Goal: Use online tool/utility: Utilize a website feature to perform a specific function

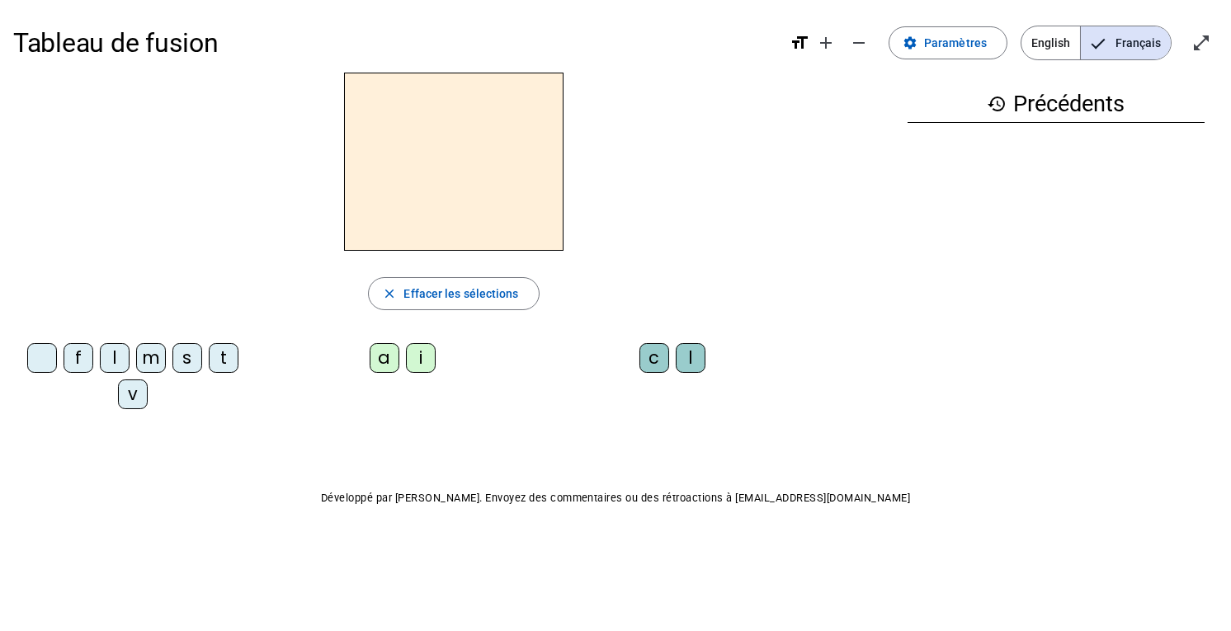
click at [975, 48] on span "Paramètres" at bounding box center [955, 43] width 63 height 20
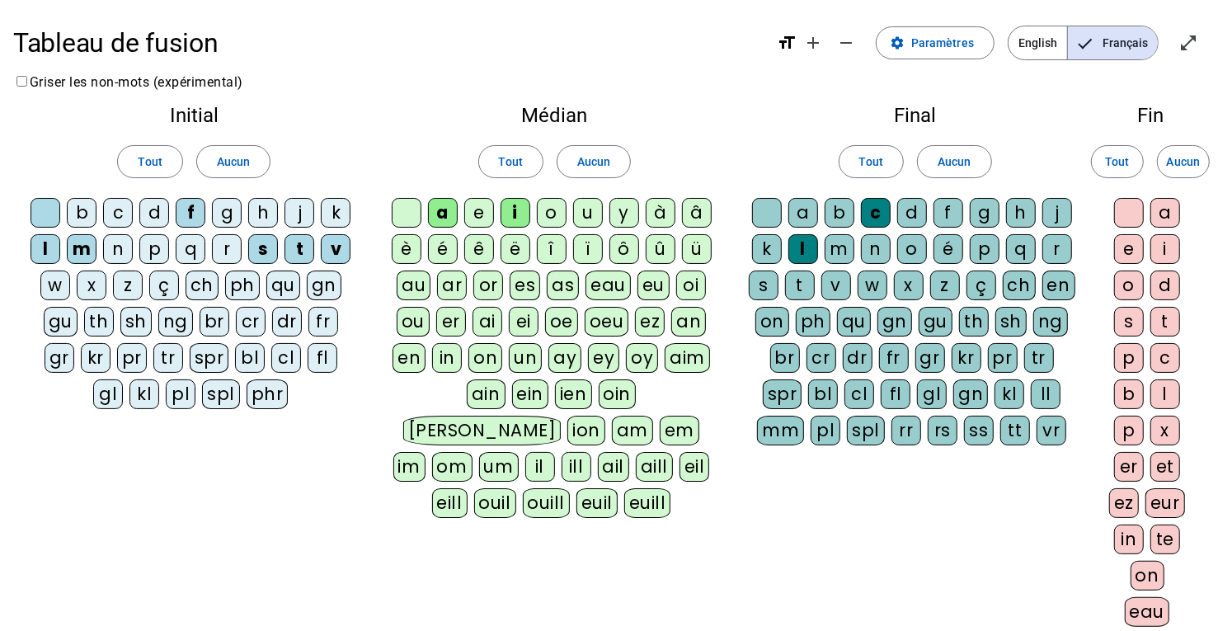
click at [89, 241] on div "m" at bounding box center [82, 249] width 30 height 30
click at [188, 214] on div "f" at bounding box center [191, 213] width 30 height 30
click at [265, 244] on div "s" at bounding box center [263, 249] width 30 height 30
click at [335, 253] on div "v" at bounding box center [336, 249] width 30 height 30
click at [487, 217] on div "e" at bounding box center [479, 213] width 30 height 30
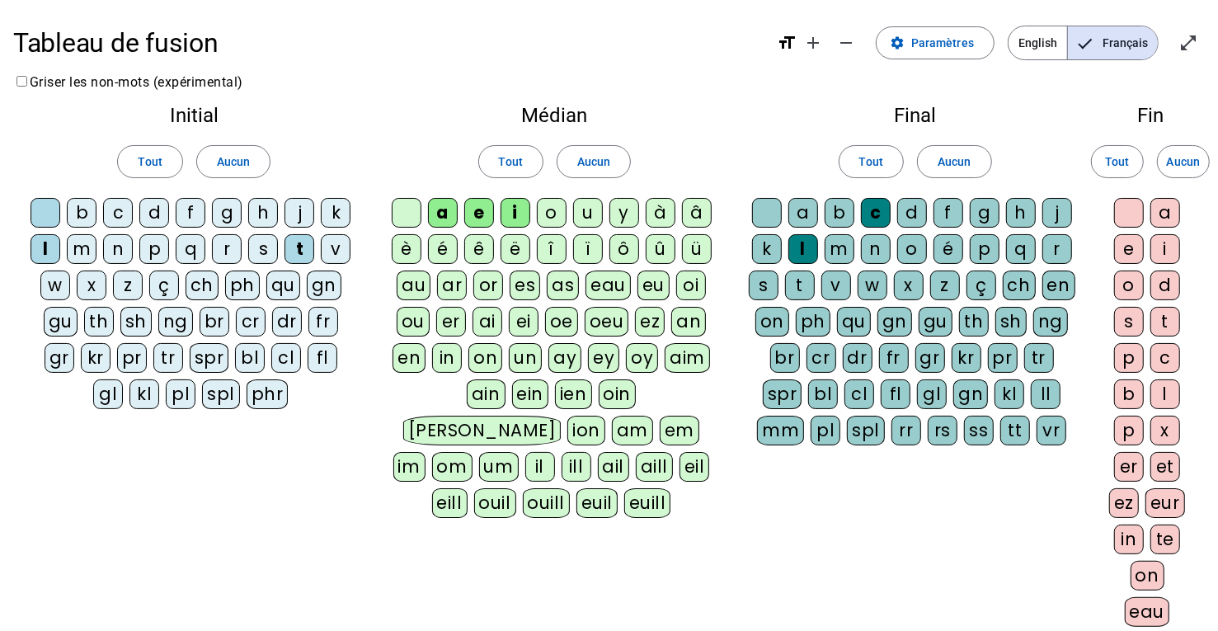
click at [518, 213] on div "i" at bounding box center [516, 213] width 30 height 30
click at [593, 206] on div "u" at bounding box center [588, 213] width 30 height 30
click at [944, 166] on span "Aucun" at bounding box center [954, 162] width 33 height 20
click at [1191, 158] on span "Aucun" at bounding box center [1183, 162] width 33 height 20
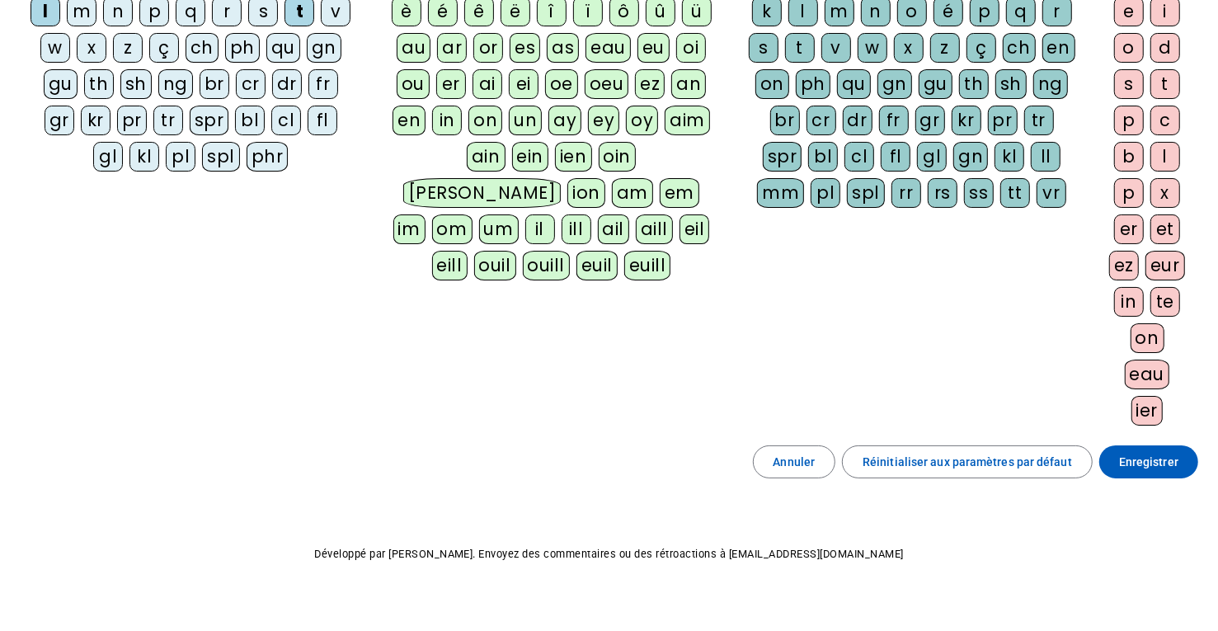
scroll to position [252, 0]
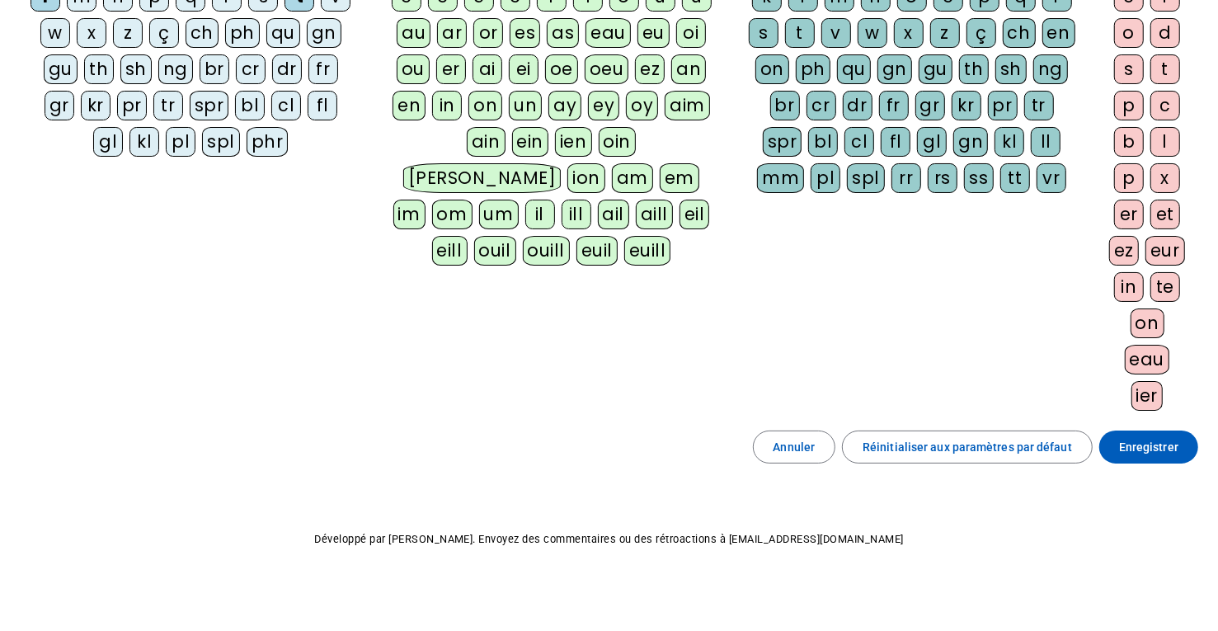
click at [1138, 441] on span "Enregistrer" at bounding box center [1148, 447] width 59 height 20
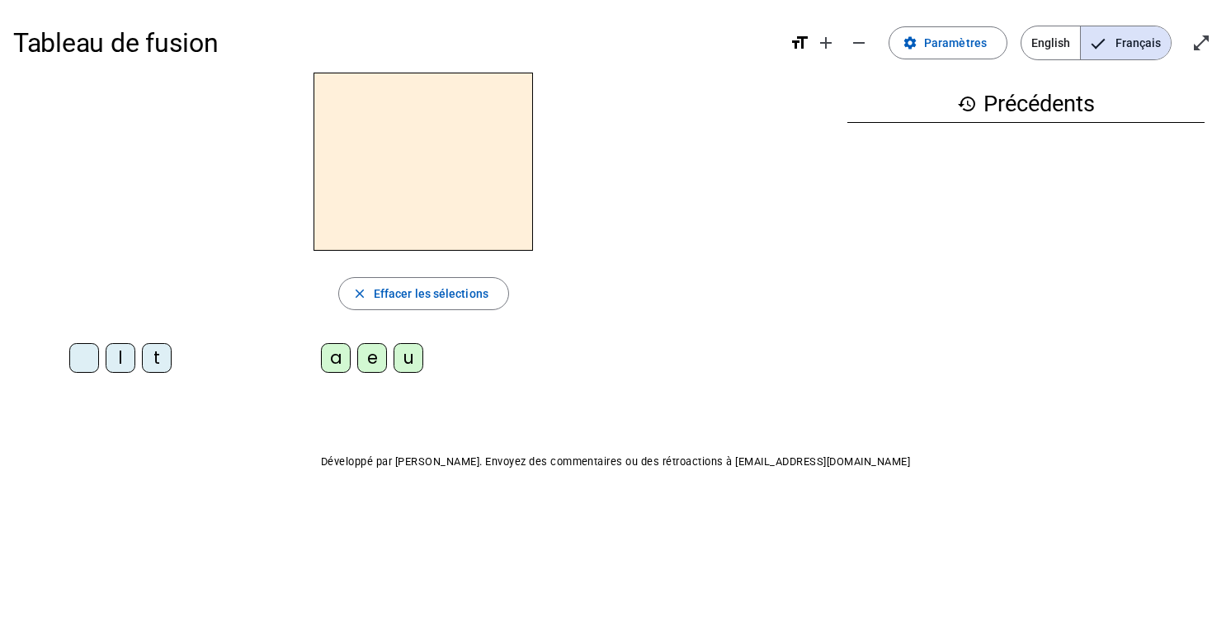
click at [114, 356] on div "l" at bounding box center [121, 358] width 30 height 30
click at [373, 365] on div "e" at bounding box center [372, 358] width 30 height 30
click at [331, 353] on div "a" at bounding box center [336, 358] width 30 height 30
click at [401, 361] on div "u" at bounding box center [408, 358] width 30 height 30
click at [163, 360] on div "t" at bounding box center [157, 358] width 30 height 30
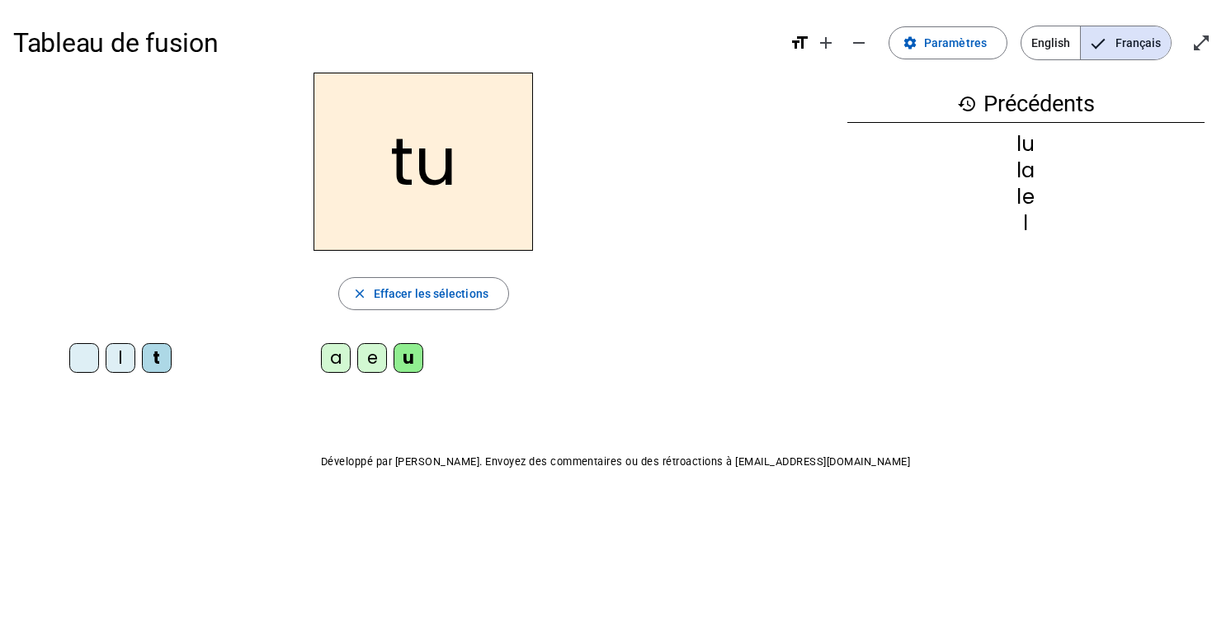
click at [376, 365] on div "e" at bounding box center [372, 358] width 30 height 30
click at [341, 356] on div "a" at bounding box center [336, 358] width 30 height 30
click at [959, 104] on mat-icon "history" at bounding box center [967, 104] width 20 height 20
click at [963, 98] on mat-icon "history" at bounding box center [967, 104] width 20 height 20
click at [1059, 101] on h3 "history Précédents" at bounding box center [1025, 104] width 357 height 37
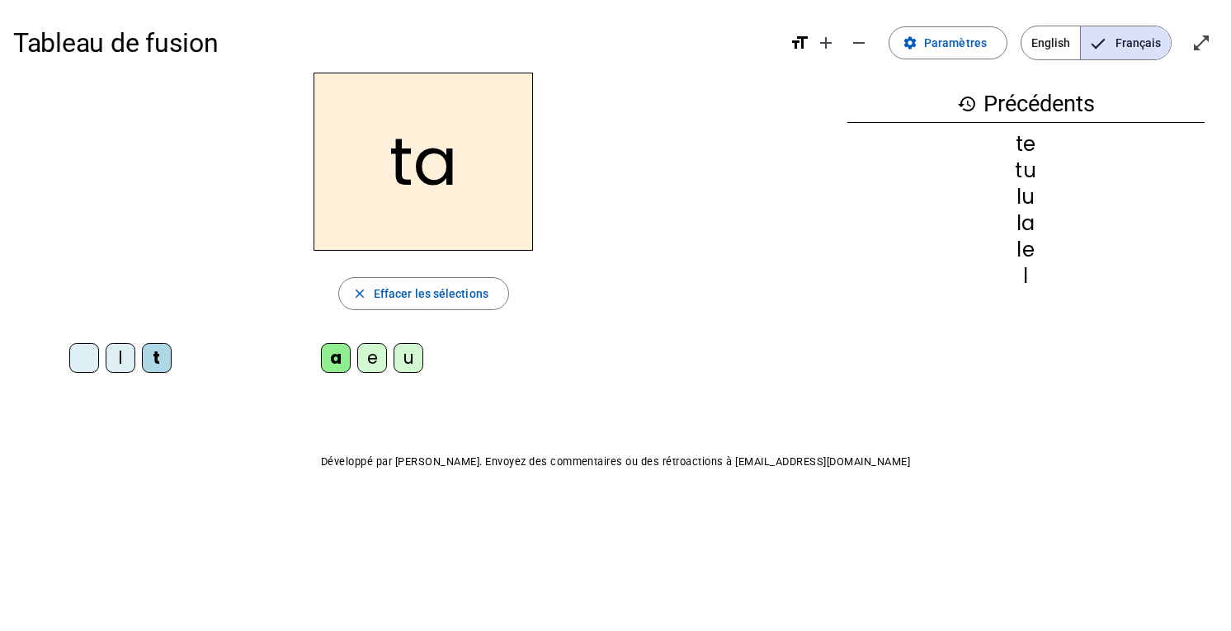
click at [1117, 123] on div "history Précédents te tu lu la le l" at bounding box center [1026, 216] width 384 height 287
click at [1040, 32] on span "English" at bounding box center [1050, 42] width 59 height 33
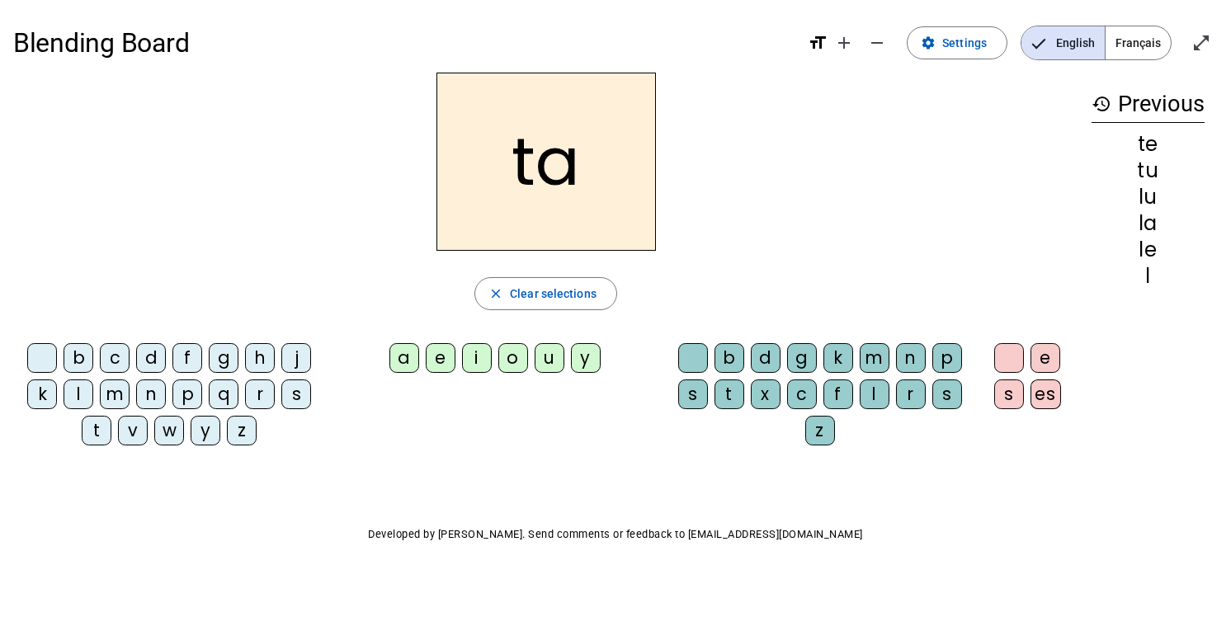
click at [1127, 35] on span "Français" at bounding box center [1137, 42] width 65 height 33
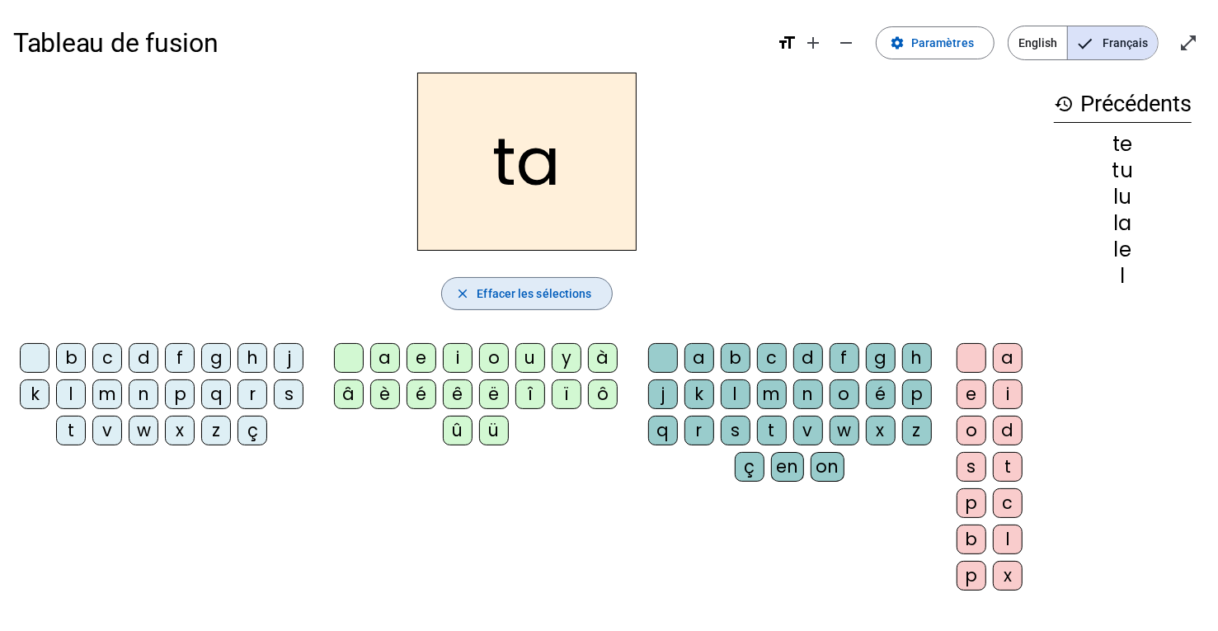
click at [586, 305] on span "button" at bounding box center [526, 294] width 169 height 40
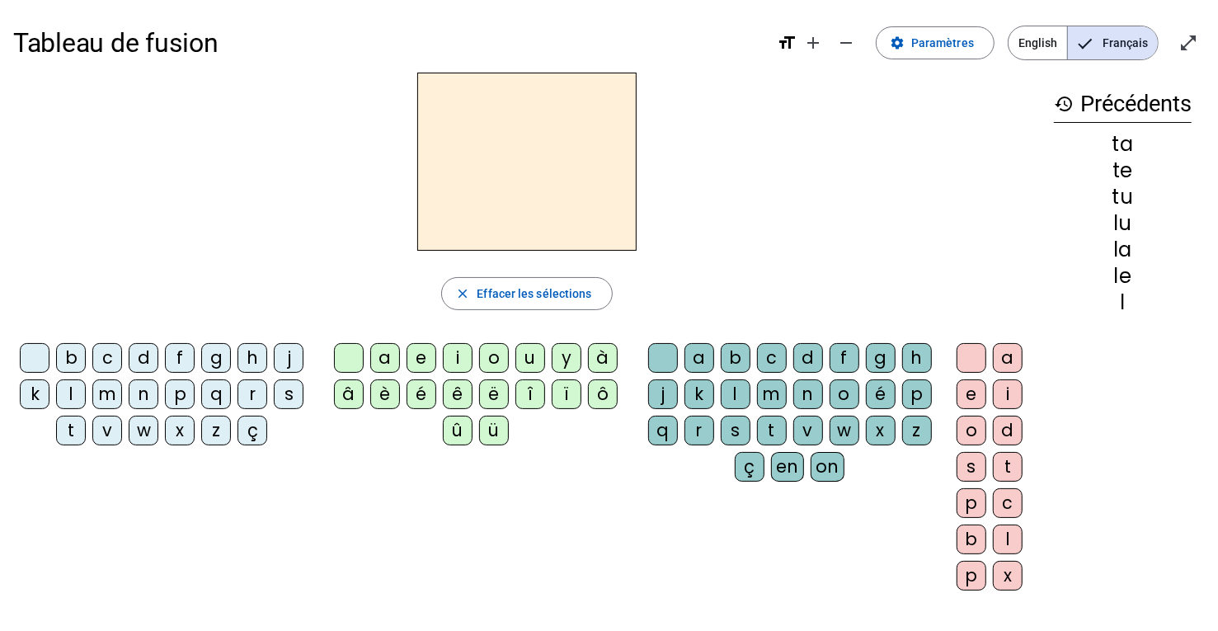
click at [568, 290] on span "Effacer les sélections" at bounding box center [534, 294] width 115 height 20
click at [1053, 49] on span "English" at bounding box center [1038, 42] width 59 height 33
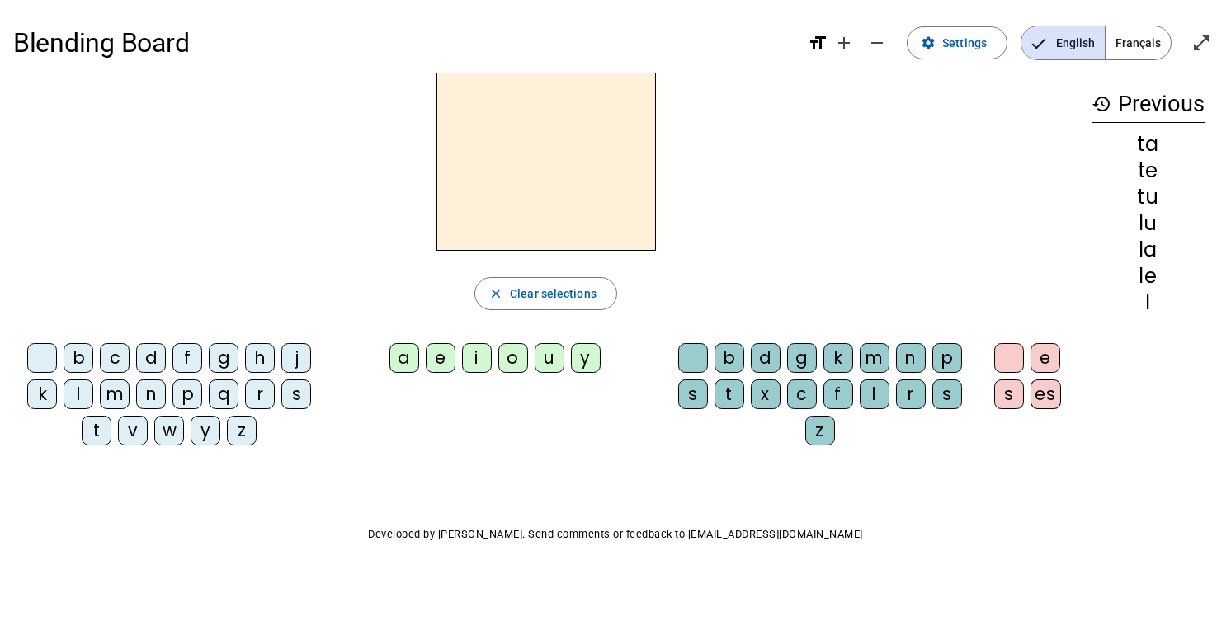
click at [1126, 40] on span "Français" at bounding box center [1137, 42] width 65 height 33
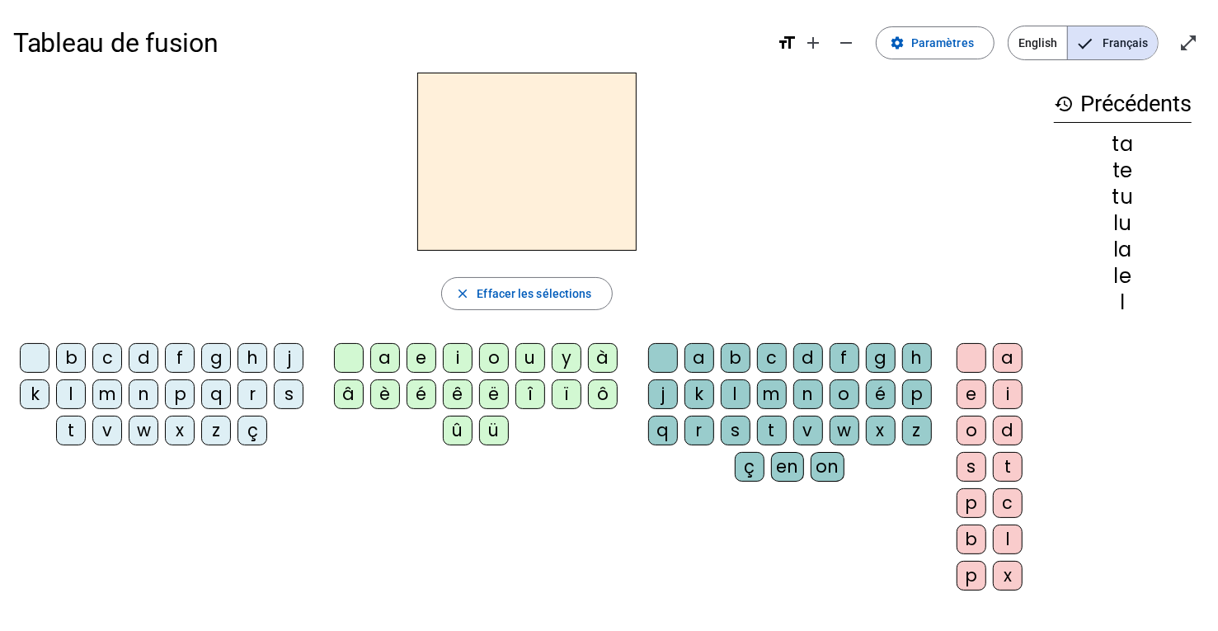
click at [73, 395] on div "l" at bounding box center [71, 394] width 30 height 30
click at [74, 422] on div "t" at bounding box center [71, 431] width 30 height 30
click at [483, 309] on span "button" at bounding box center [526, 294] width 169 height 40
click at [915, 40] on span at bounding box center [935, 43] width 117 height 40
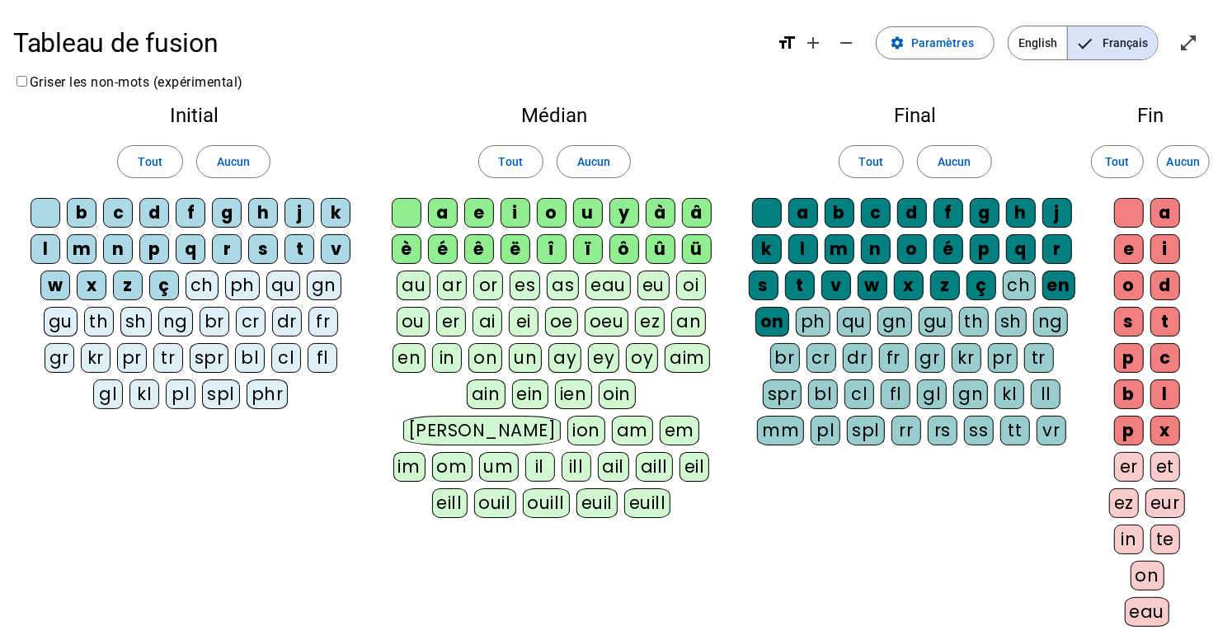
click at [57, 246] on div "l" at bounding box center [46, 249] width 30 height 30
click at [256, 158] on span at bounding box center [233, 162] width 73 height 40
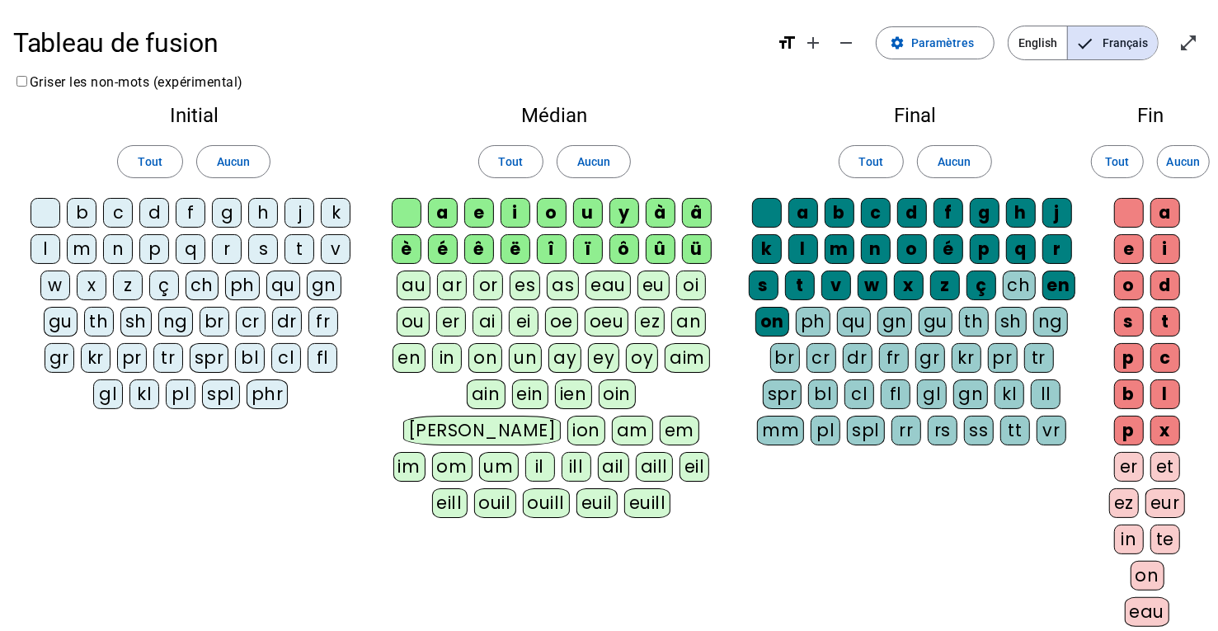
click at [48, 244] on div "l" at bounding box center [46, 249] width 30 height 30
click at [298, 248] on div "t" at bounding box center [300, 249] width 30 height 30
click at [573, 171] on span at bounding box center [594, 162] width 73 height 40
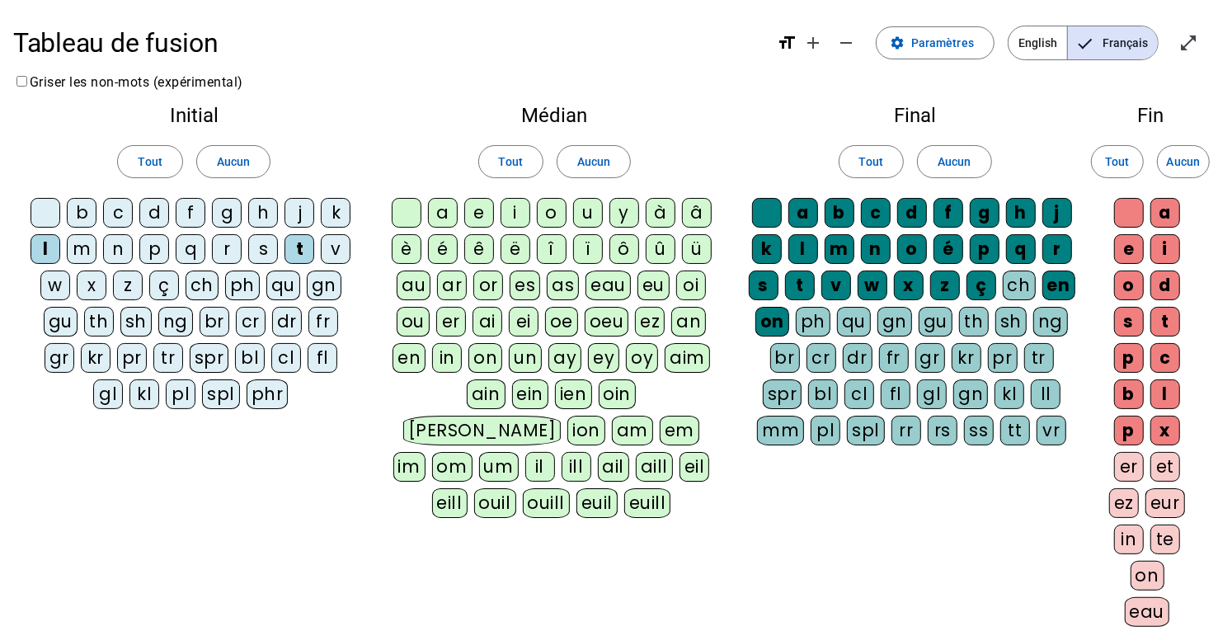
click at [440, 210] on div "a" at bounding box center [443, 213] width 30 height 30
click at [488, 214] on div "e" at bounding box center [479, 213] width 30 height 30
click at [578, 217] on div "u" at bounding box center [588, 213] width 30 height 30
click at [963, 164] on span "Aucun" at bounding box center [954, 162] width 33 height 20
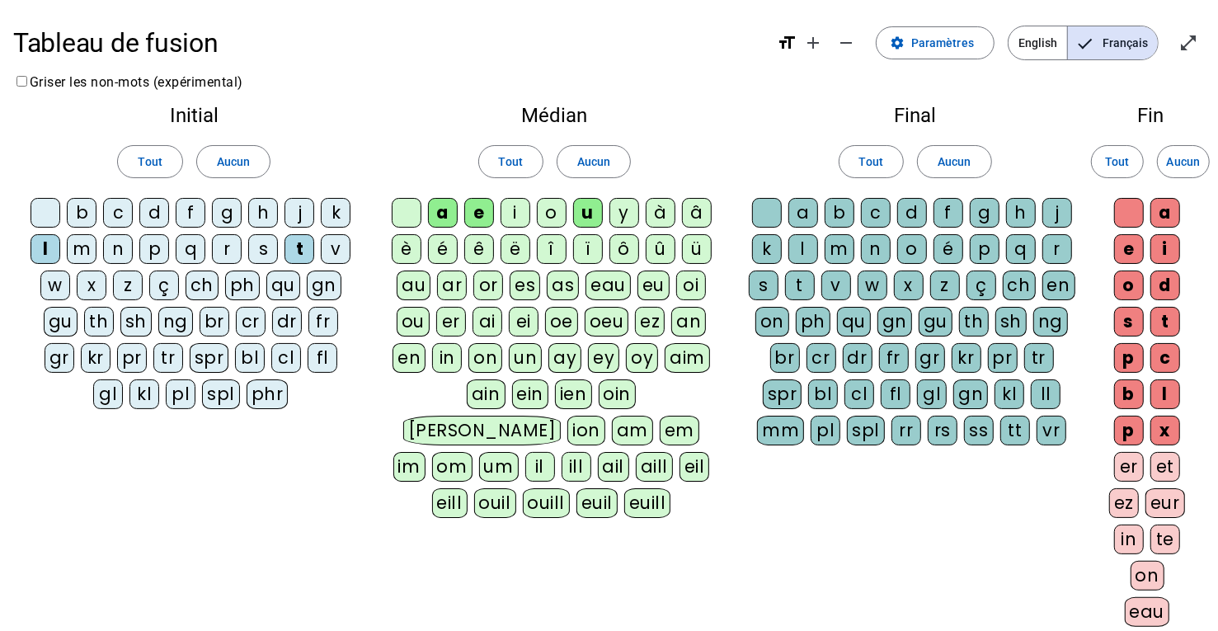
click at [1170, 163] on span "Aucun" at bounding box center [1183, 162] width 33 height 20
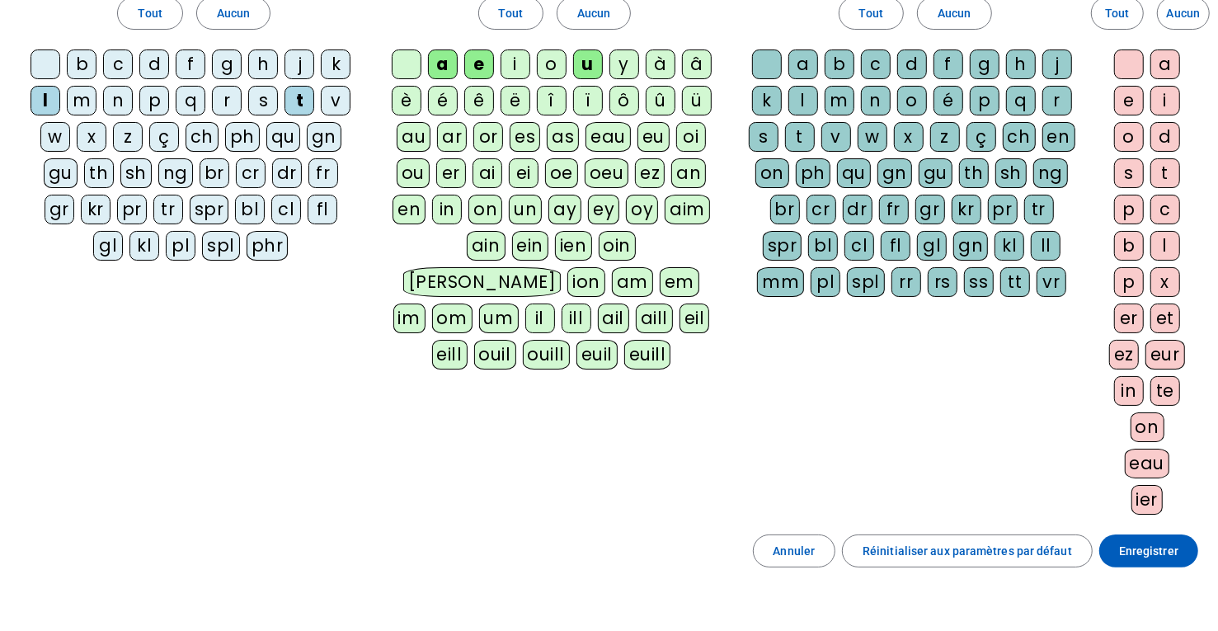
scroll to position [252, 0]
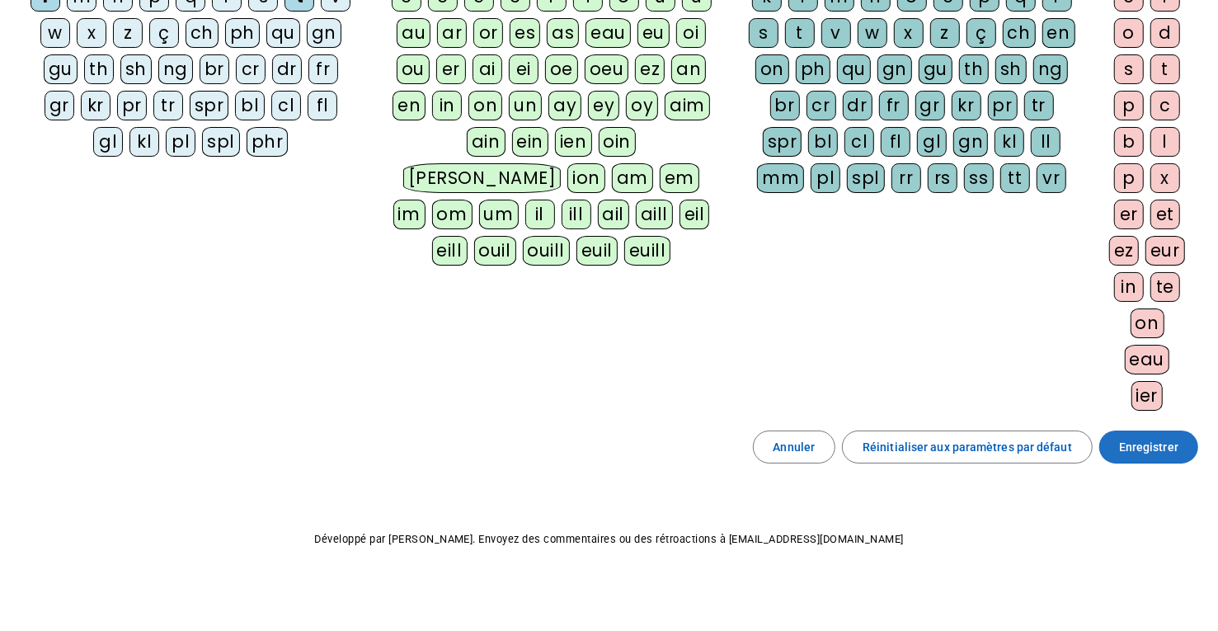
click at [1151, 441] on span "Enregistrer" at bounding box center [1148, 447] width 59 height 20
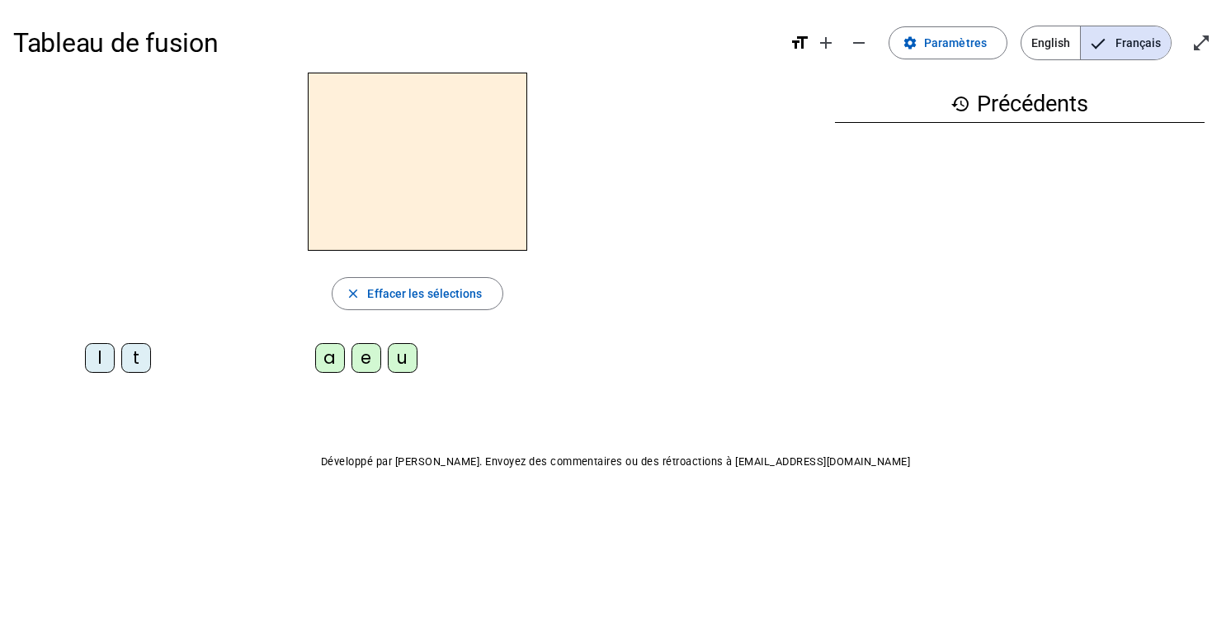
click at [110, 351] on div "l" at bounding box center [100, 358] width 30 height 30
click at [336, 365] on div "a" at bounding box center [330, 358] width 30 height 30
click at [356, 353] on div "e" at bounding box center [366, 358] width 30 height 30
click at [403, 362] on div "u" at bounding box center [403, 358] width 30 height 30
click at [130, 356] on div "t" at bounding box center [136, 358] width 30 height 30
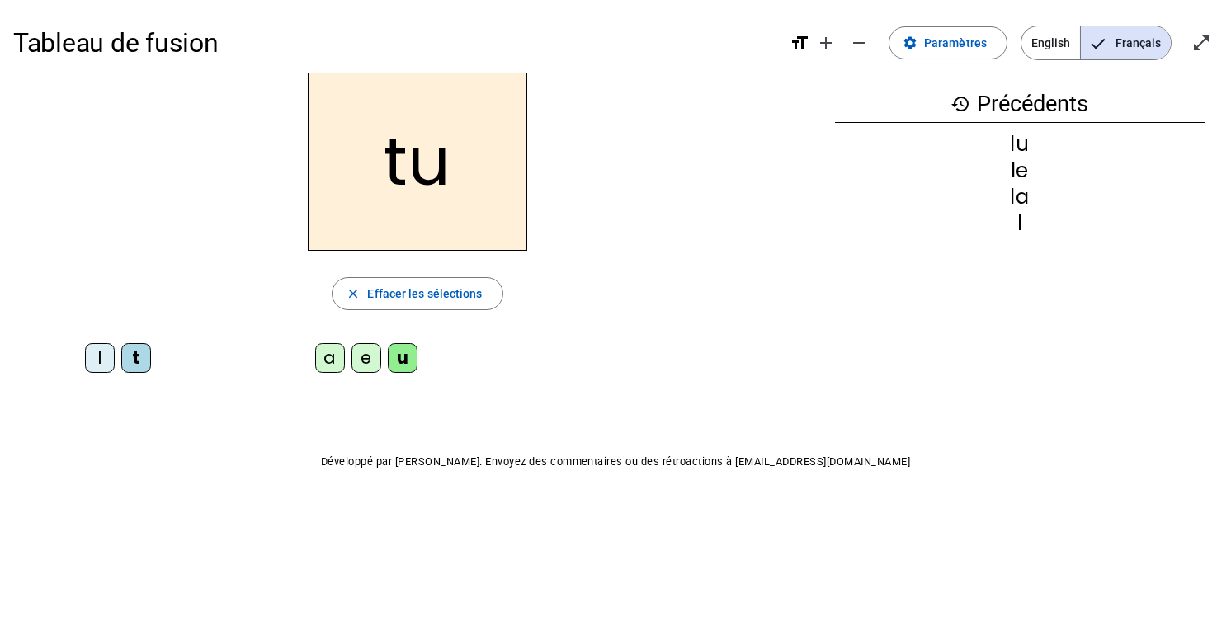
click at [359, 356] on div "e" at bounding box center [366, 358] width 30 height 30
click at [327, 357] on div "a" at bounding box center [330, 358] width 30 height 30
click at [1016, 92] on h3 "history Précédents" at bounding box center [1020, 104] width 370 height 37
click at [1021, 149] on div "te" at bounding box center [1020, 144] width 370 height 20
click at [1035, 238] on div "te tu lu le la l" at bounding box center [1020, 210] width 370 height 152
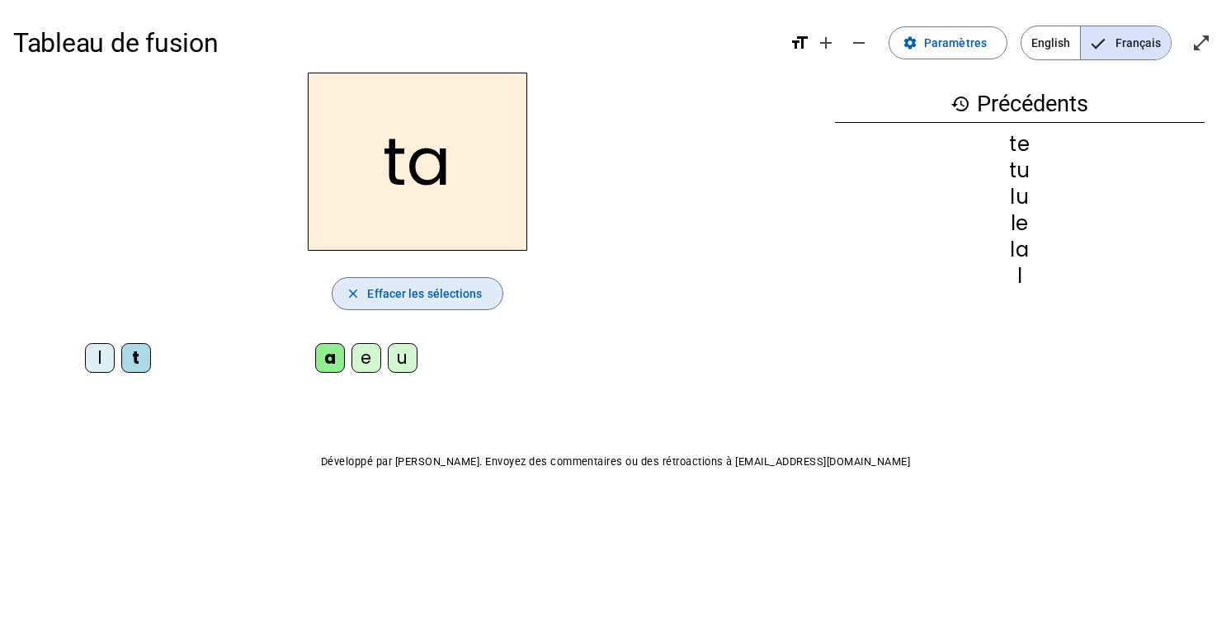
click at [478, 284] on span "Effacer les sélections" at bounding box center [424, 294] width 115 height 20
